Goal: Task Accomplishment & Management: Manage account settings

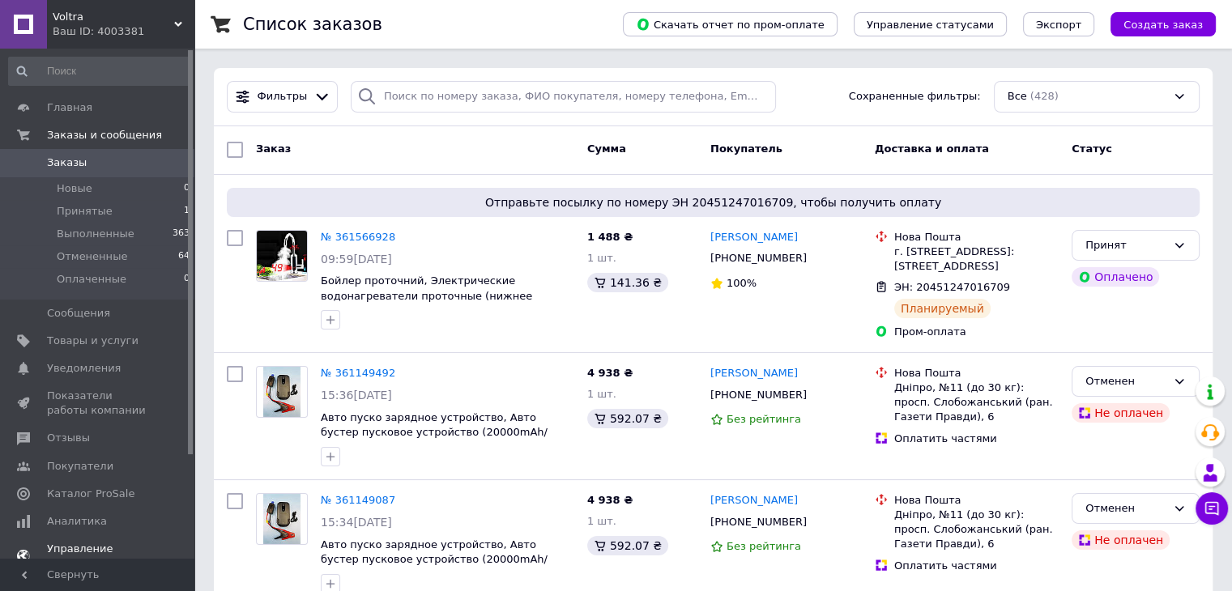
click at [100, 371] on span "Уведомления" at bounding box center [84, 368] width 74 height 15
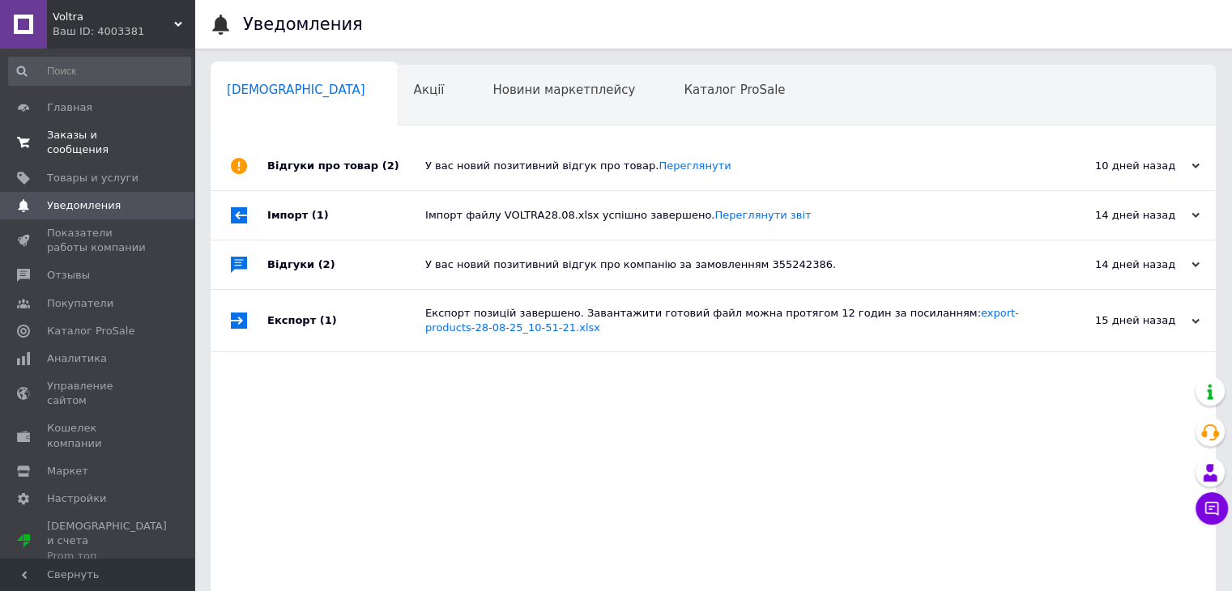
click at [98, 140] on span "Заказы и сообщения" at bounding box center [98, 142] width 103 height 29
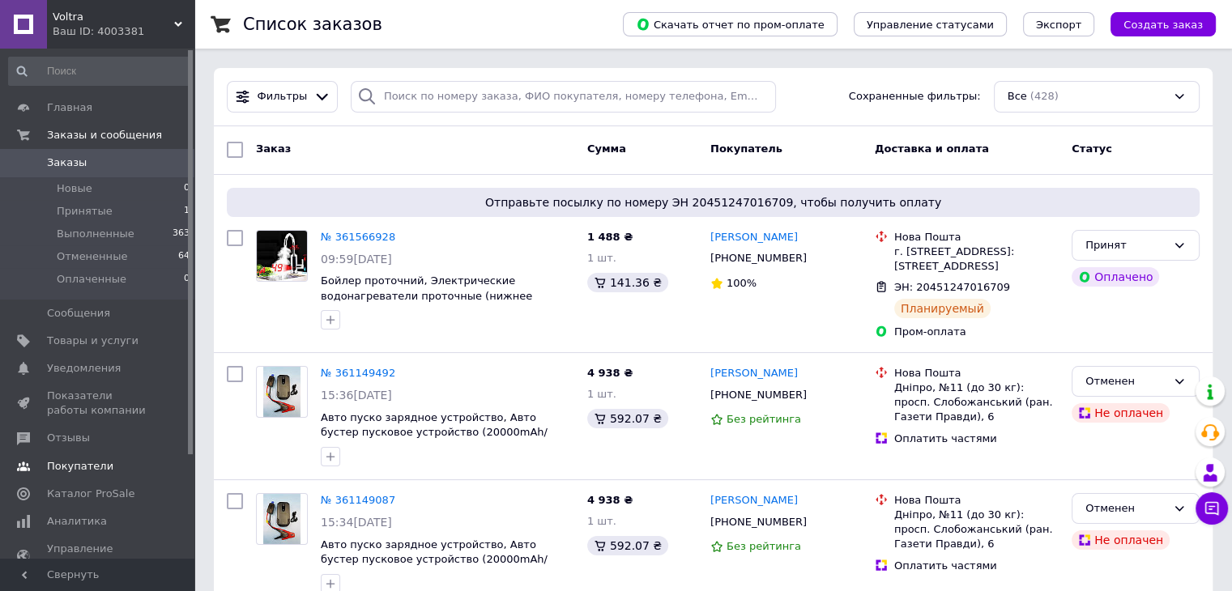
click at [62, 441] on span "Отзывы" at bounding box center [68, 438] width 43 height 15
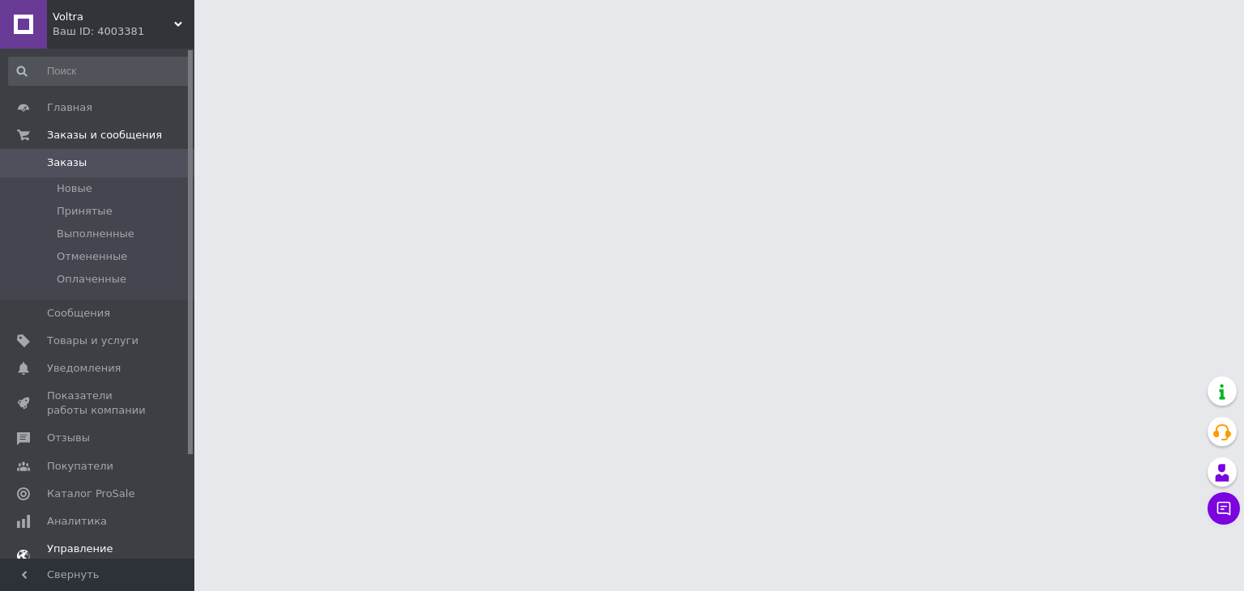
click at [75, 376] on link "Уведомления 0 0" at bounding box center [99, 369] width 199 height 28
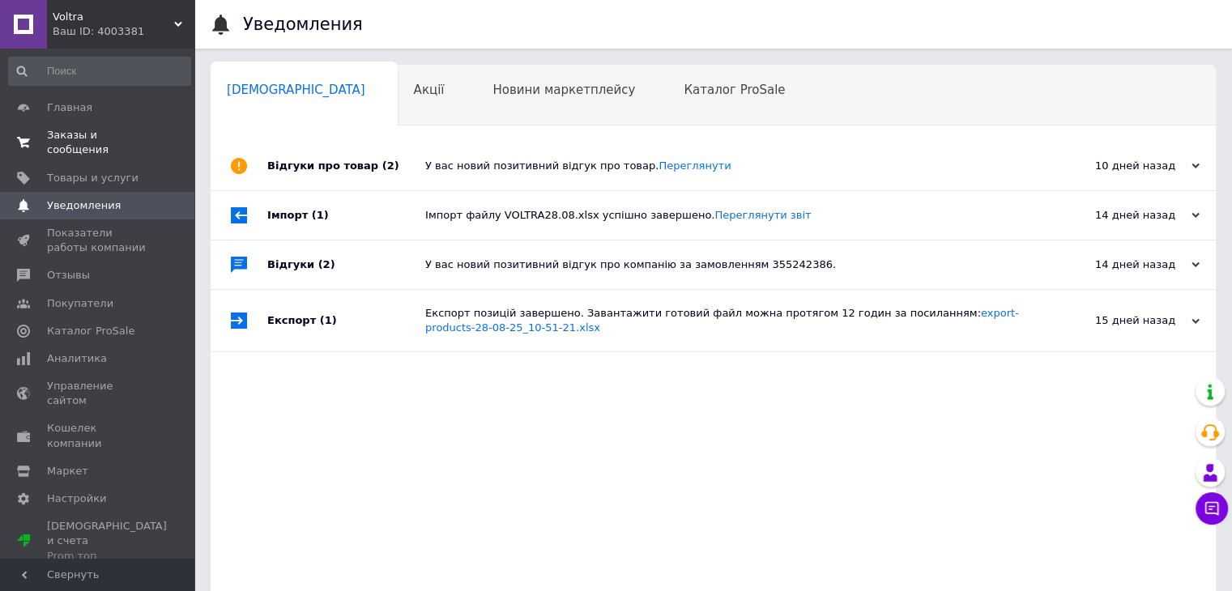
click at [84, 134] on span "Заказы и сообщения" at bounding box center [98, 142] width 103 height 29
